Goal: Use online tool/utility: Utilize a website feature to perform a specific function

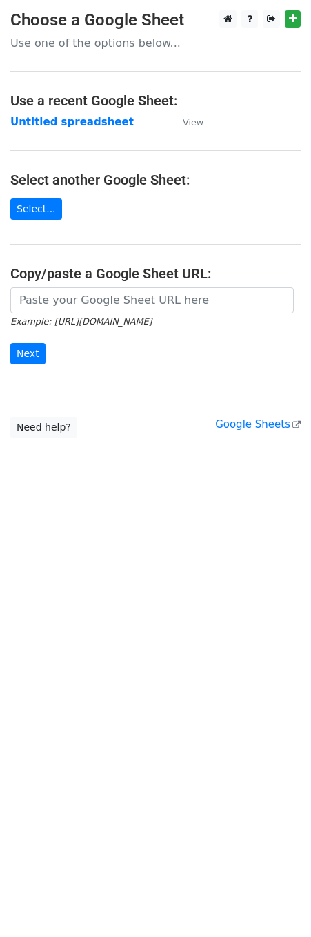
click at [71, 282] on h4 "Copy/paste a Google Sheet URL:" at bounding box center [155, 273] width 290 height 17
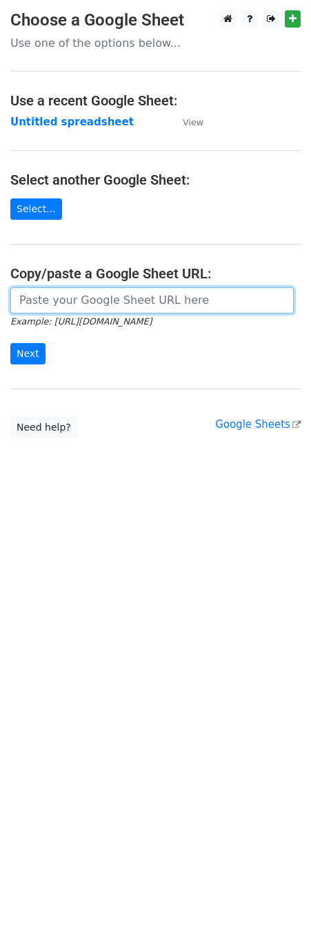
click at [68, 303] on input "url" at bounding box center [151, 300] width 283 height 26
paste input "[EMAIL_ADDRESS][DOMAIN_NAME] [EMAIL_ADDRESS][DOMAIN_NAME] [PERSON_NAME][EMAIL_A…"
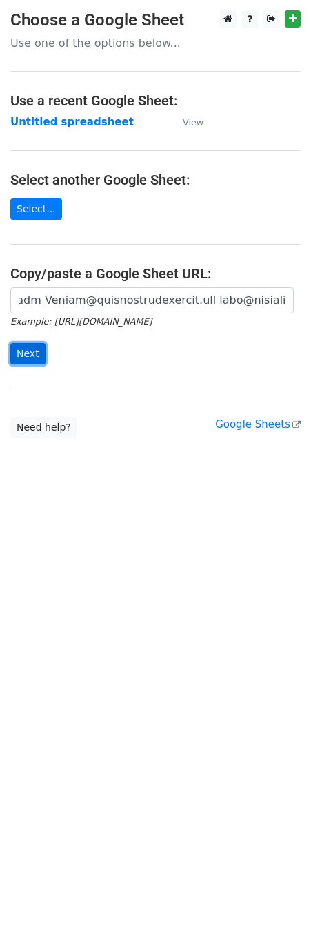
click at [29, 348] on input "Next" at bounding box center [27, 353] width 35 height 21
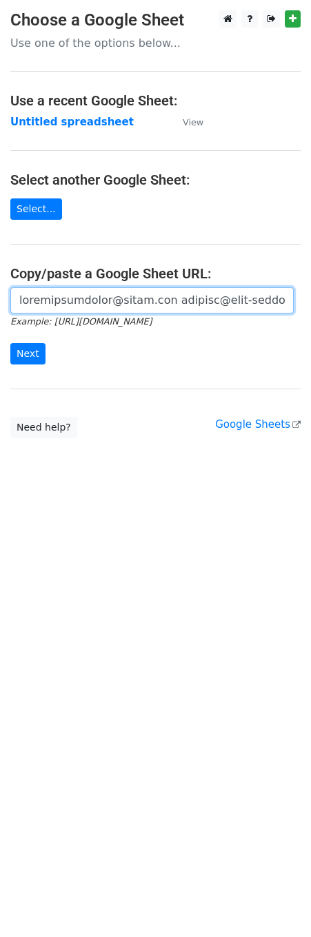
paste input "ttps://[DOMAIN_NAME][URL]"
type input "[URL][DOMAIN_NAME]"
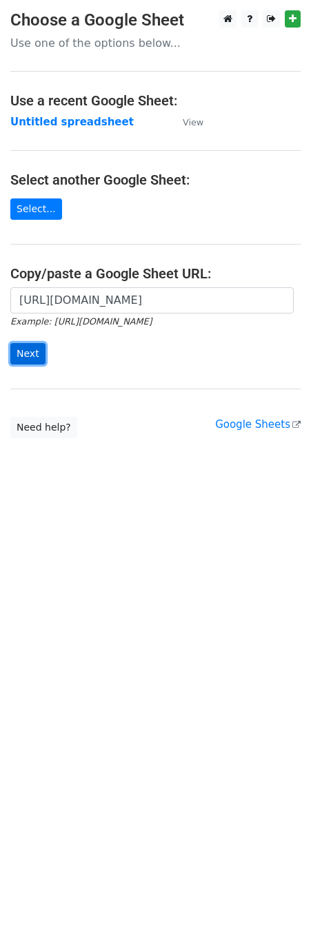
click at [27, 365] on input "Next" at bounding box center [27, 353] width 35 height 21
